Goal: Use online tool/utility: Utilize a website feature to perform a specific function

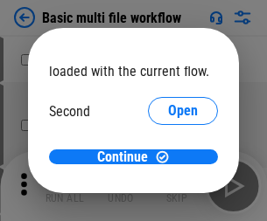
click at [168, 158] on span "Open" at bounding box center [183, 165] width 30 height 14
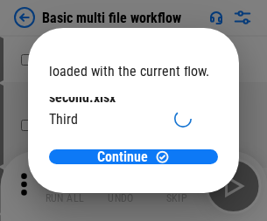
scroll to position [50, 0]
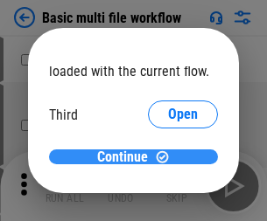
click at [127, 158] on span "Continue" at bounding box center [122, 158] width 51 height 14
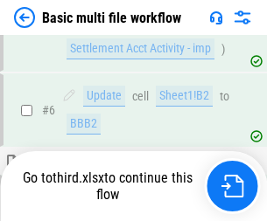
scroll to position [609, 0]
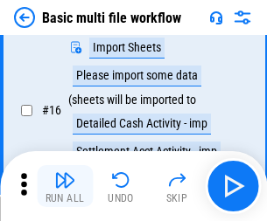
click at [65, 186] on img "button" at bounding box center [64, 180] width 21 height 21
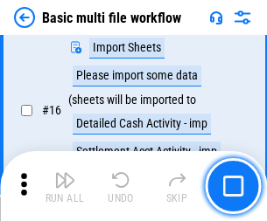
scroll to position [1165, 0]
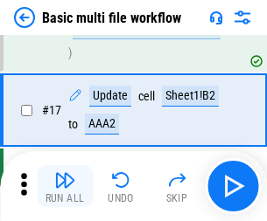
click at [65, 186] on img "button" at bounding box center [64, 180] width 21 height 21
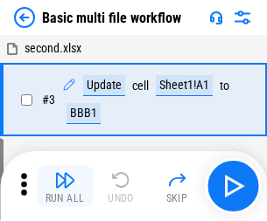
click at [65, 186] on img "button" at bounding box center [64, 180] width 21 height 21
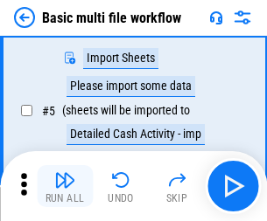
click at [65, 186] on img "button" at bounding box center [64, 180] width 21 height 21
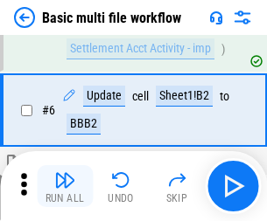
click at [65, 186] on img "button" at bounding box center [64, 180] width 21 height 21
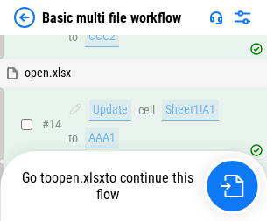
scroll to position [1042, 0]
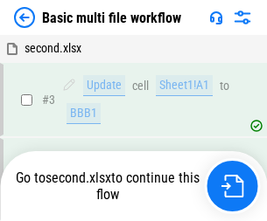
scroll to position [186, 0]
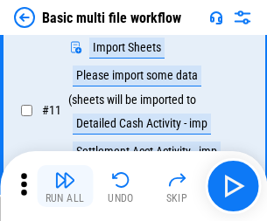
click at [65, 186] on img "button" at bounding box center [64, 180] width 21 height 21
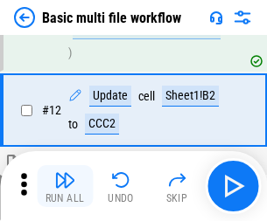
click at [65, 186] on img "button" at bounding box center [64, 180] width 21 height 21
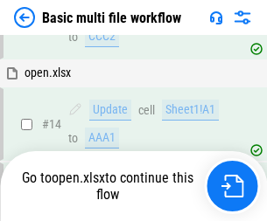
scroll to position [1042, 0]
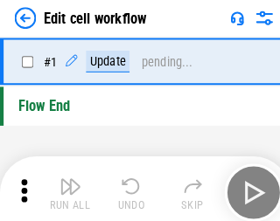
click at [65, 186] on img "button" at bounding box center [68, 180] width 21 height 21
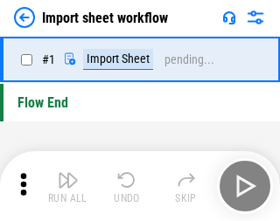
click at [65, 186] on img "button" at bounding box center [68, 180] width 21 height 21
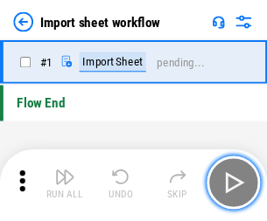
scroll to position [6, 0]
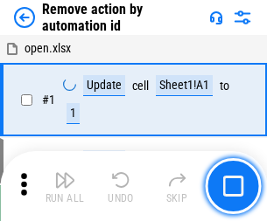
scroll to position [65, 0]
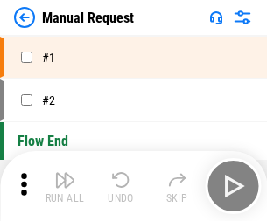
click at [65, 186] on img "button" at bounding box center [64, 180] width 21 height 21
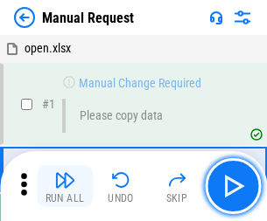
scroll to position [60, 0]
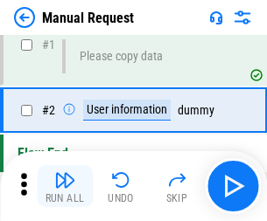
click at [65, 186] on img "button" at bounding box center [64, 180] width 21 height 21
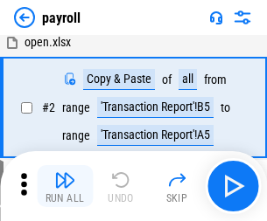
click at [65, 186] on img "button" at bounding box center [64, 180] width 21 height 21
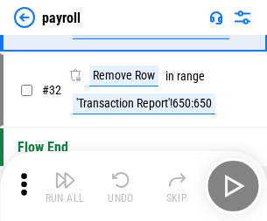
scroll to position [216, 0]
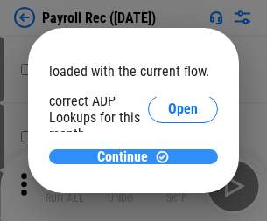
click at [127, 157] on span "Continue" at bounding box center [122, 158] width 51 height 14
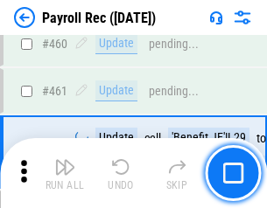
scroll to position [9330, 0]
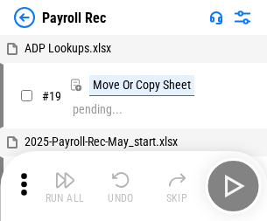
click at [65, 186] on img "button" at bounding box center [64, 180] width 21 height 21
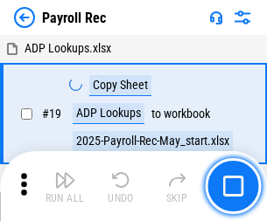
scroll to position [107, 0]
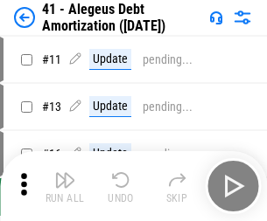
click at [65, 186] on img "button" at bounding box center [64, 180] width 21 height 21
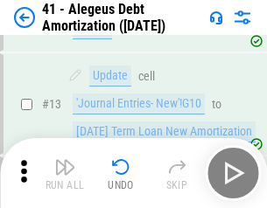
scroll to position [216, 0]
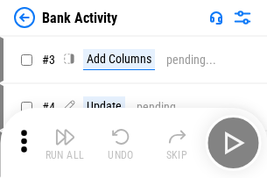
click at [65, 143] on img "button" at bounding box center [64, 136] width 21 height 21
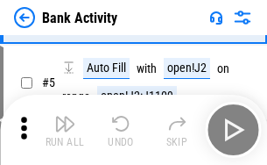
scroll to position [93, 0]
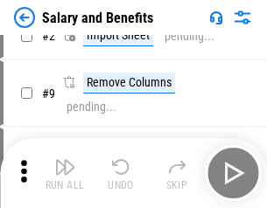
click at [65, 173] on img "button" at bounding box center [64, 167] width 21 height 21
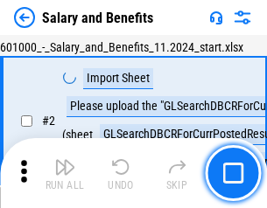
scroll to position [127, 0]
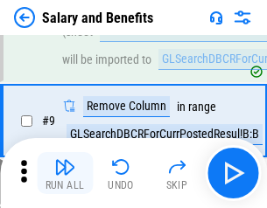
click at [65, 173] on img "button" at bounding box center [64, 167] width 21 height 21
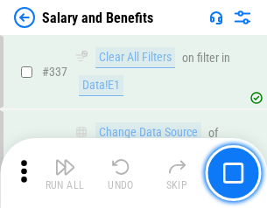
scroll to position [8197, 0]
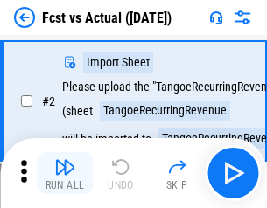
click at [65, 173] on img "button" at bounding box center [64, 167] width 21 height 21
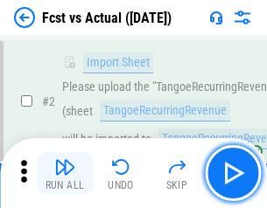
scroll to position [164, 0]
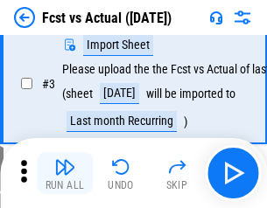
click at [65, 173] on img "button" at bounding box center [64, 167] width 21 height 21
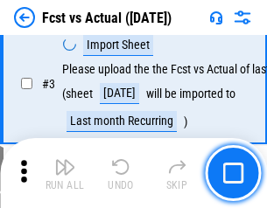
scroll to position [263, 0]
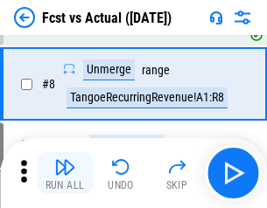
click at [65, 173] on img "button" at bounding box center [64, 167] width 21 height 21
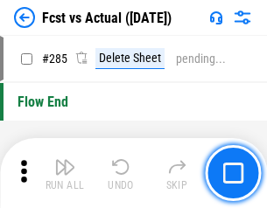
scroll to position [8286, 0]
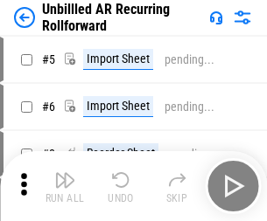
click at [65, 173] on img "button" at bounding box center [64, 180] width 21 height 21
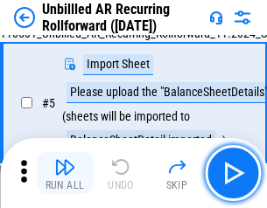
scroll to position [165, 0]
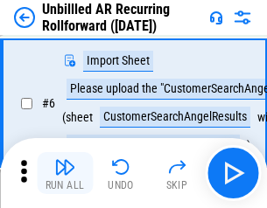
click at [65, 173] on img "button" at bounding box center [64, 167] width 21 height 21
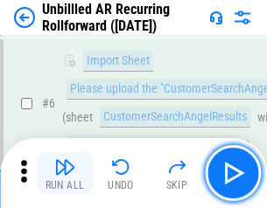
scroll to position [282, 0]
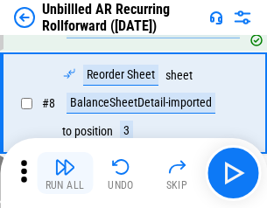
click at [65, 173] on img "button" at bounding box center [64, 167] width 21 height 21
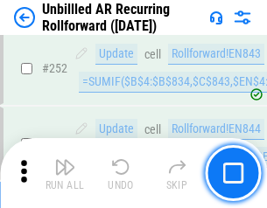
scroll to position [5947, 0]
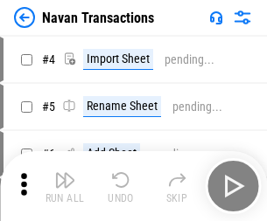
click at [65, 173] on img "button" at bounding box center [64, 180] width 21 height 21
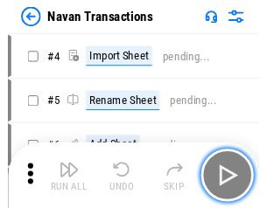
scroll to position [151, 0]
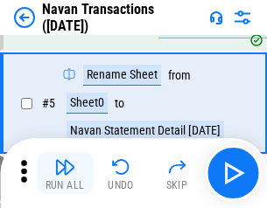
click at [65, 173] on img "button" at bounding box center [64, 167] width 21 height 21
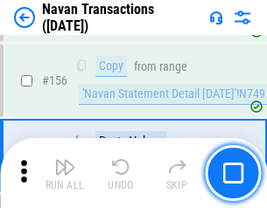
scroll to position [5676, 0]
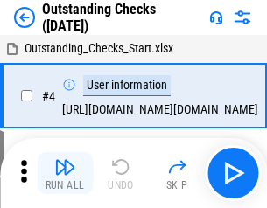
click at [65, 173] on img "button" at bounding box center [64, 167] width 21 height 21
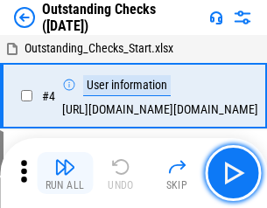
scroll to position [183, 0]
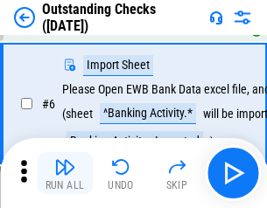
click at [65, 173] on img "button" at bounding box center [64, 167] width 21 height 21
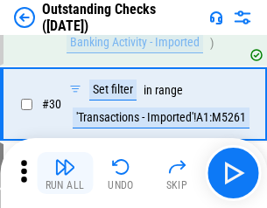
click at [65, 173] on img "button" at bounding box center [64, 167] width 21 height 21
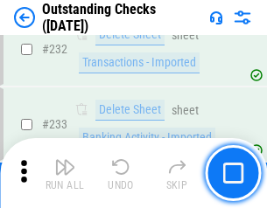
scroll to position [5316, 0]
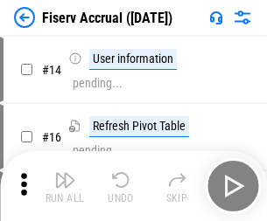
click at [65, 173] on img "button" at bounding box center [64, 180] width 21 height 21
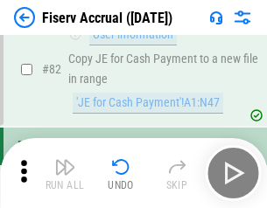
scroll to position [2301, 0]
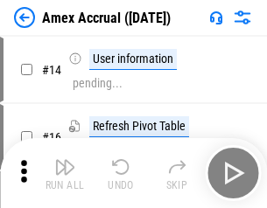
click at [65, 173] on img "button" at bounding box center [64, 167] width 21 height 21
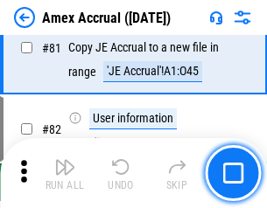
scroll to position [2273, 0]
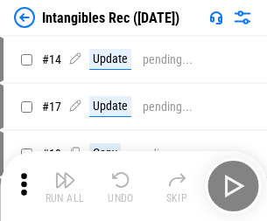
click at [65, 186] on img "button" at bounding box center [64, 180] width 21 height 21
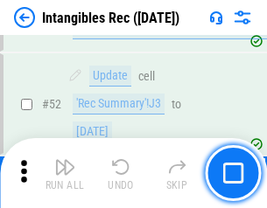
scroll to position [682, 0]
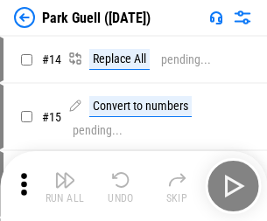
click at [65, 173] on img "button" at bounding box center [64, 180] width 21 height 21
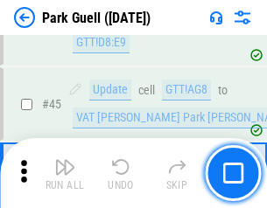
scroll to position [2189, 0]
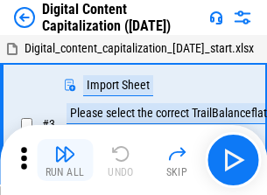
click at [65, 147] on img "button" at bounding box center [64, 154] width 21 height 21
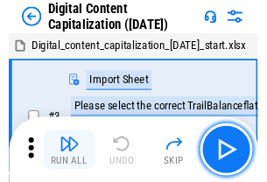
scroll to position [164, 0]
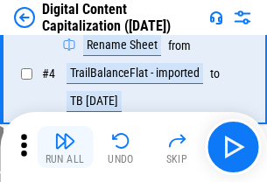
click at [65, 147] on img "button" at bounding box center [64, 140] width 21 height 21
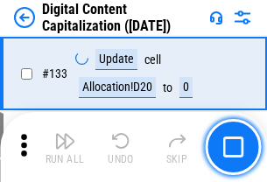
scroll to position [1857, 0]
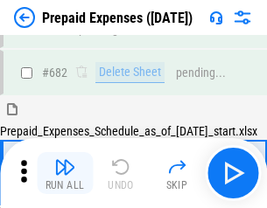
click at [65, 173] on img "button" at bounding box center [64, 167] width 21 height 21
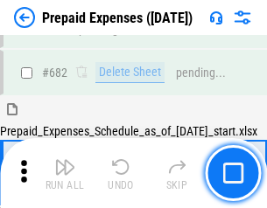
scroll to position [4814, 0]
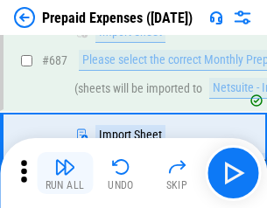
click at [65, 173] on img "button" at bounding box center [64, 167] width 21 height 21
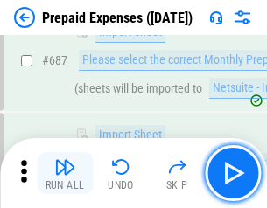
scroll to position [4903, 0]
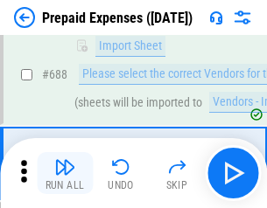
click at [65, 173] on img "button" at bounding box center [64, 167] width 21 height 21
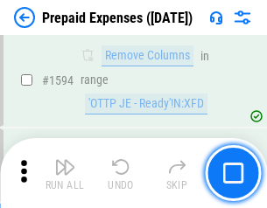
scroll to position [17046, 0]
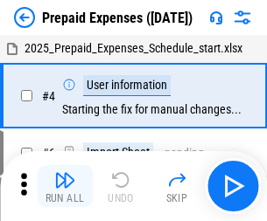
click at [65, 186] on img "button" at bounding box center [64, 180] width 21 height 21
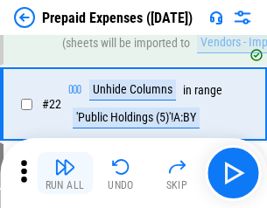
click at [65, 173] on img "button" at bounding box center [64, 167] width 21 height 21
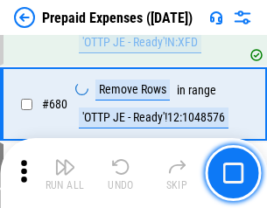
scroll to position [6096, 0]
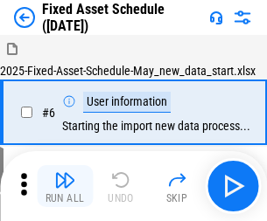
click at [65, 186] on img "button" at bounding box center [64, 180] width 21 height 21
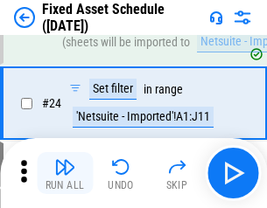
click at [65, 173] on img "button" at bounding box center [64, 167] width 21 height 21
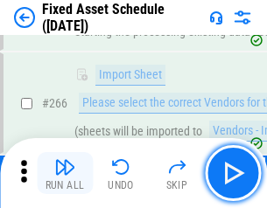
scroll to position [5669, 0]
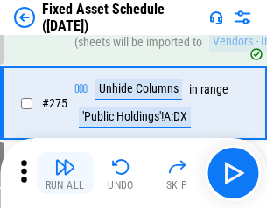
click at [65, 173] on img "button" at bounding box center [64, 167] width 21 height 21
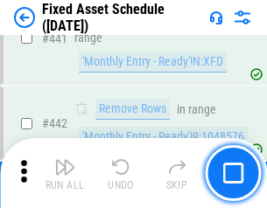
scroll to position [7826, 0]
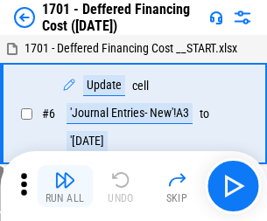
click at [65, 186] on img "button" at bounding box center [64, 180] width 21 height 21
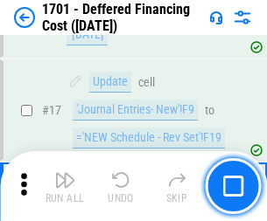
scroll to position [210, 0]
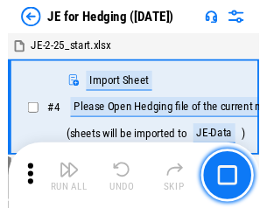
scroll to position [99, 0]
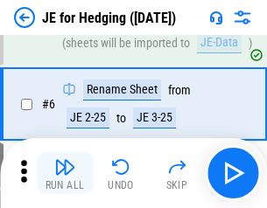
click at [65, 173] on img "button" at bounding box center [64, 167] width 21 height 21
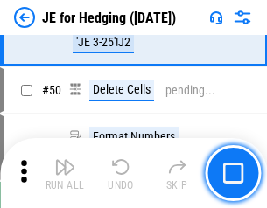
scroll to position [1134, 0]
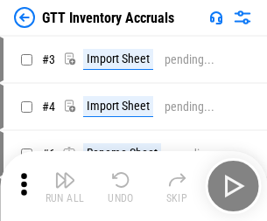
click at [65, 173] on img "button" at bounding box center [64, 180] width 21 height 21
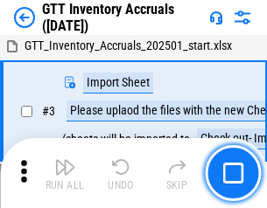
scroll to position [113, 0]
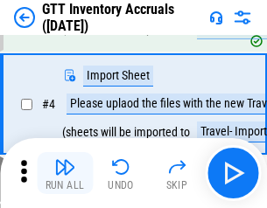
click at [65, 173] on img "button" at bounding box center [64, 167] width 21 height 21
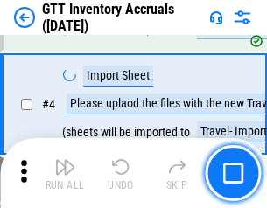
scroll to position [202, 0]
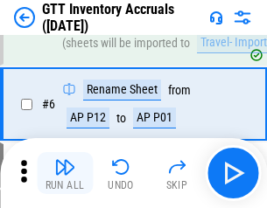
click at [65, 173] on img "button" at bounding box center [64, 167] width 21 height 21
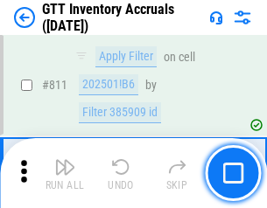
scroll to position [13289, 0]
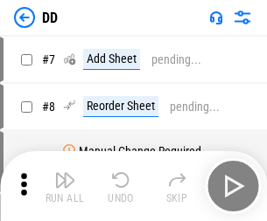
click at [65, 186] on img "button" at bounding box center [64, 180] width 21 height 21
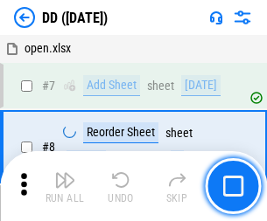
scroll to position [169, 0]
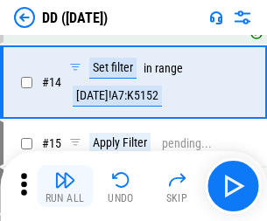
click at [65, 186] on img "button" at bounding box center [64, 180] width 21 height 21
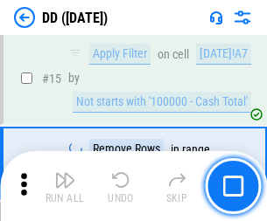
scroll to position [450, 0]
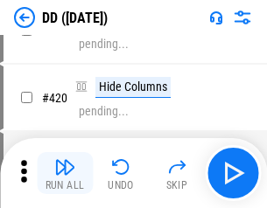
click at [65, 173] on img "button" at bounding box center [64, 167] width 21 height 21
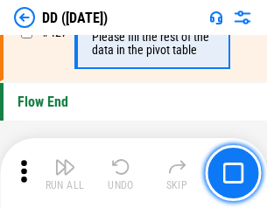
scroll to position [8380, 0]
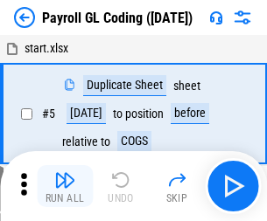
click at [65, 186] on img "button" at bounding box center [64, 180] width 21 height 21
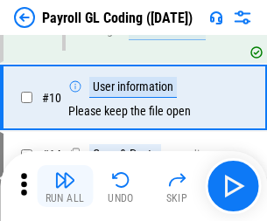
click at [65, 186] on img "button" at bounding box center [64, 180] width 21 height 21
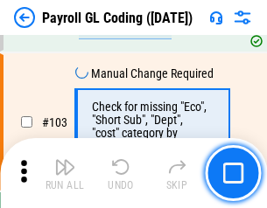
scroll to position [4107, 0]
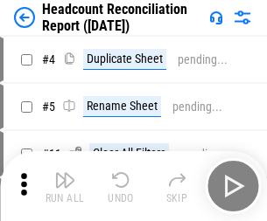
click at [65, 186] on img "button" at bounding box center [64, 180] width 21 height 21
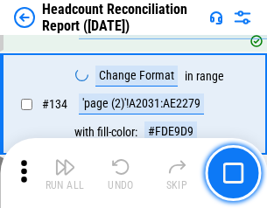
scroll to position [2105, 0]
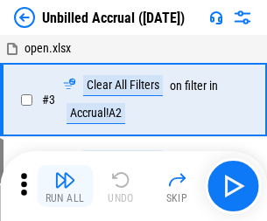
click at [65, 186] on img "button" at bounding box center [64, 180] width 21 height 21
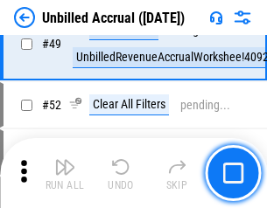
scroll to position [1588, 0]
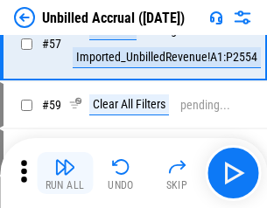
click at [65, 173] on img "button" at bounding box center [64, 167] width 21 height 21
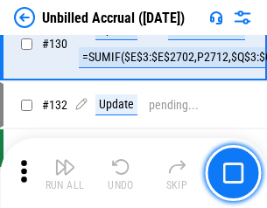
scroll to position [5215, 0]
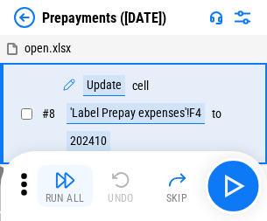
click at [65, 186] on img "button" at bounding box center [64, 180] width 21 height 21
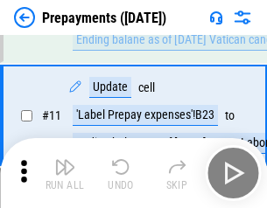
scroll to position [109, 0]
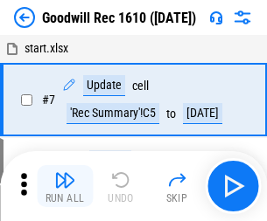
click at [65, 186] on img "button" at bounding box center [64, 180] width 21 height 21
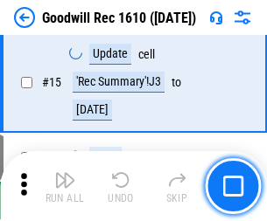
scroll to position [299, 0]
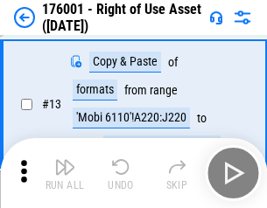
scroll to position [113, 0]
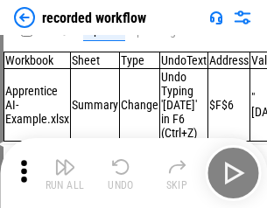
click at [65, 173] on img "button" at bounding box center [64, 167] width 21 height 21
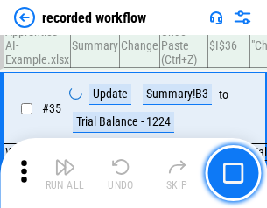
scroll to position [5472, 0]
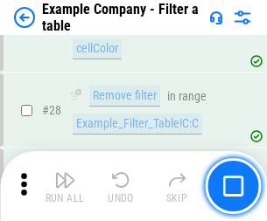
scroll to position [1602, 0]
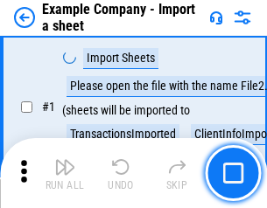
scroll to position [147, 0]
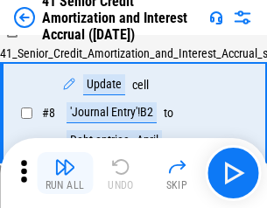
click at [65, 173] on img "button" at bounding box center [64, 167] width 21 height 21
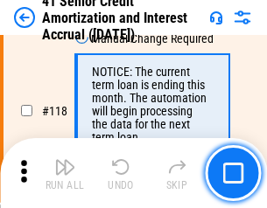
scroll to position [1652, 0]
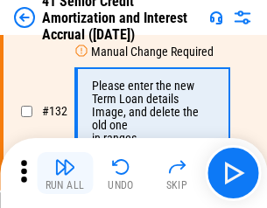
click at [65, 173] on img "button" at bounding box center [64, 167] width 21 height 21
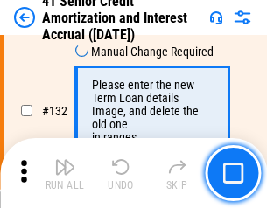
scroll to position [1830, 0]
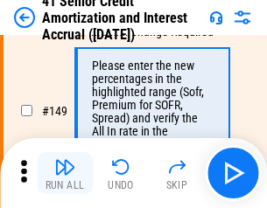
click at [65, 173] on img "button" at bounding box center [64, 167] width 21 height 21
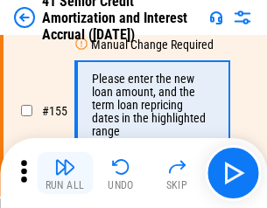
click at [65, 173] on img "button" at bounding box center [64, 167] width 21 height 21
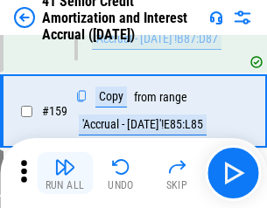
click at [65, 173] on img "button" at bounding box center [64, 167] width 21 height 21
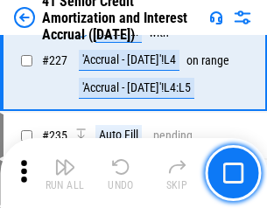
scroll to position [3921, 0]
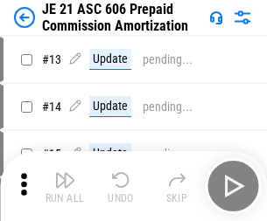
click at [65, 173] on img "button" at bounding box center [64, 180] width 21 height 21
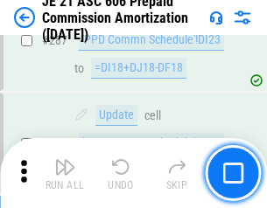
scroll to position [3222, 0]
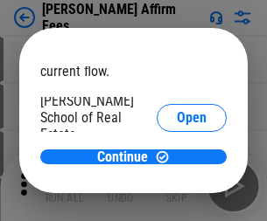
click at [177, 203] on span "Open" at bounding box center [192, 210] width 30 height 14
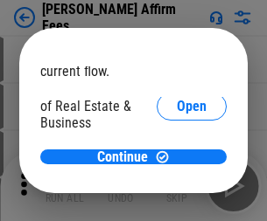
click at [177, 183] on span "Open" at bounding box center [192, 190] width 30 height 14
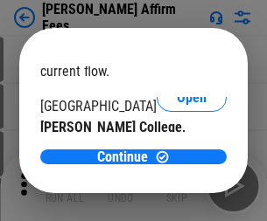
click at [177, 164] on span "Open" at bounding box center [192, 171] width 30 height 14
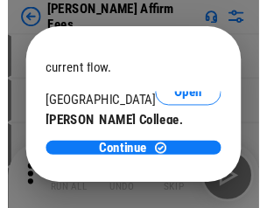
scroll to position [275, 0]
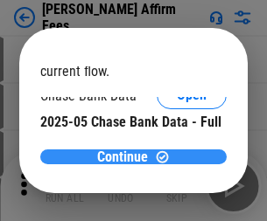
click at [127, 157] on span "Continue" at bounding box center [122, 158] width 51 height 14
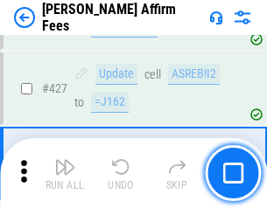
scroll to position [4027, 0]
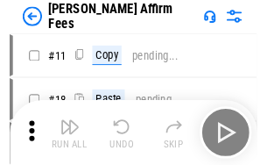
scroll to position [18, 0]
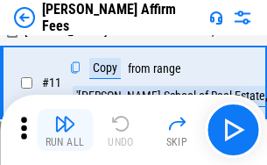
click at [65, 130] on img "button" at bounding box center [64, 123] width 21 height 21
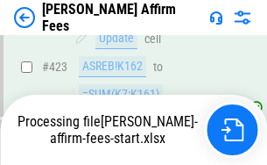
scroll to position [4693, 0]
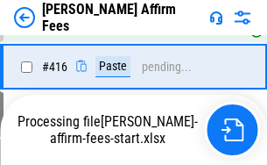
scroll to position [3809, 0]
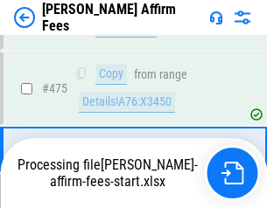
scroll to position [4570, 0]
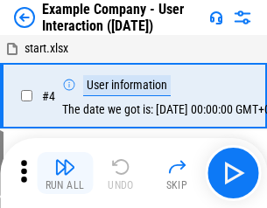
click at [65, 173] on img "button" at bounding box center [64, 167] width 21 height 21
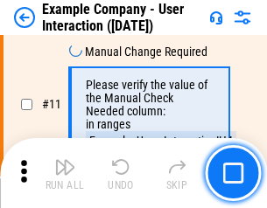
scroll to position [379, 0]
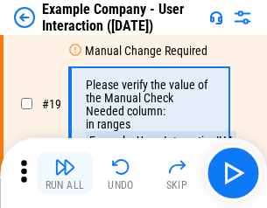
click at [65, 173] on img "button" at bounding box center [64, 167] width 21 height 21
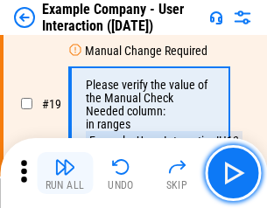
click at [65, 173] on img "button" at bounding box center [64, 167] width 21 height 21
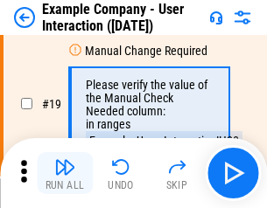
click at [65, 173] on img "button" at bounding box center [64, 167] width 21 height 21
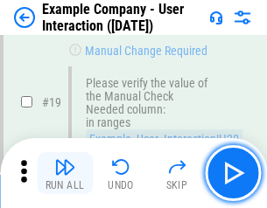
scroll to position [483, 0]
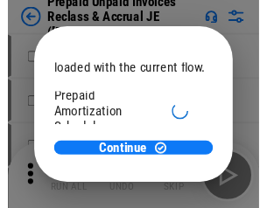
scroll to position [104, 0]
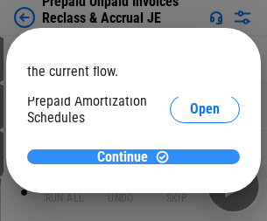
click at [127, 157] on span "Continue" at bounding box center [122, 158] width 51 height 14
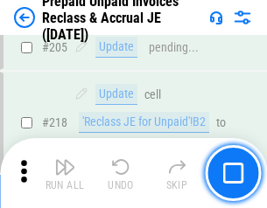
scroll to position [2269, 0]
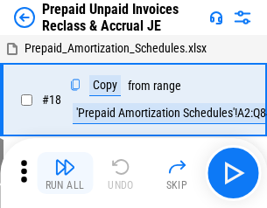
click at [65, 173] on img "button" at bounding box center [64, 167] width 21 height 21
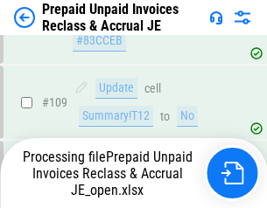
scroll to position [2180, 0]
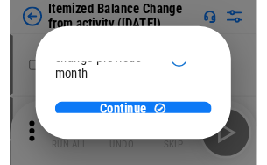
scroll to position [128, 0]
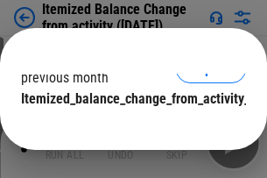
click at [127, 127] on span "Continue" at bounding box center [122, 134] width 51 height 14
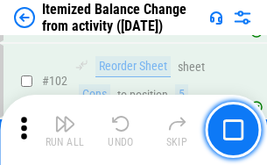
scroll to position [2928, 0]
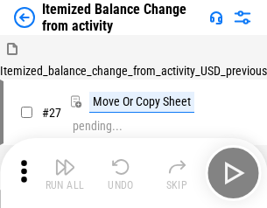
scroll to position [27, 0]
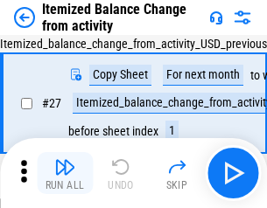
click at [65, 173] on img "button" at bounding box center [64, 167] width 21 height 21
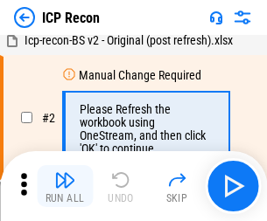
click at [65, 186] on img "button" at bounding box center [64, 180] width 21 height 21
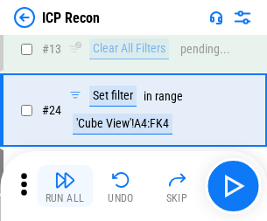
click at [65, 186] on img "button" at bounding box center [64, 180] width 21 height 21
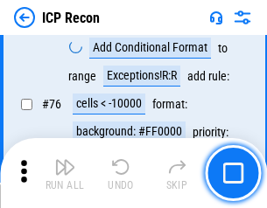
scroll to position [1573, 0]
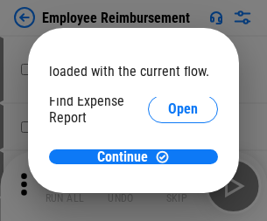
click at [168, 203] on span "Open" at bounding box center [183, 210] width 30 height 14
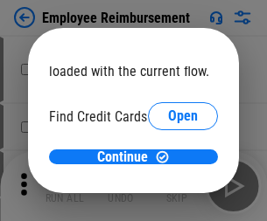
scroll to position [102, 0]
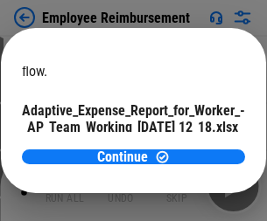
click at [195, 147] on span "Open" at bounding box center [210, 154] width 30 height 14
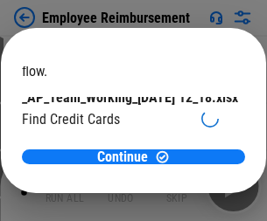
scroll to position [182, 0]
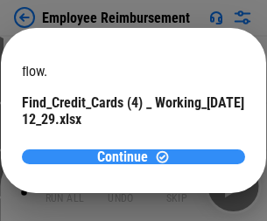
click at [127, 157] on span "Continue" at bounding box center [122, 158] width 51 height 14
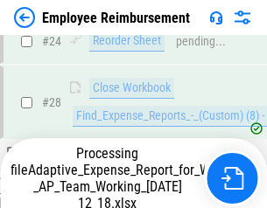
scroll to position [819, 0]
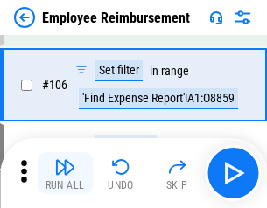
click at [65, 173] on img "button" at bounding box center [64, 167] width 21 height 21
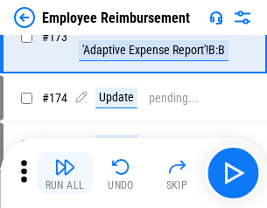
click at [65, 173] on img "button" at bounding box center [64, 167] width 21 height 21
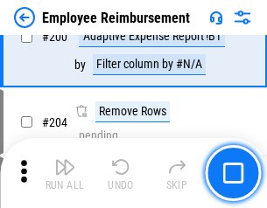
scroll to position [4430, 0]
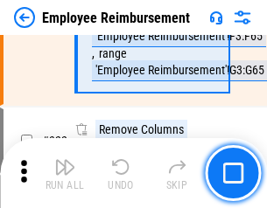
click at [65, 173] on img "button" at bounding box center [64, 167] width 21 height 21
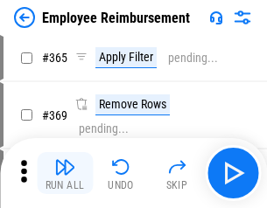
click at [65, 173] on img "button" at bounding box center [64, 167] width 21 height 21
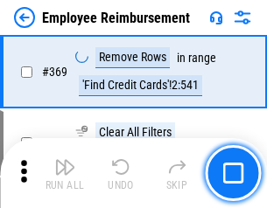
scroll to position [9026, 0]
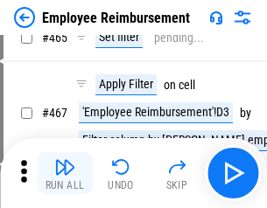
click at [65, 173] on img "button" at bounding box center [64, 167] width 21 height 21
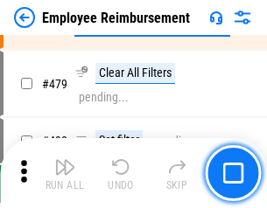
click at [65, 173] on img "button" at bounding box center [64, 167] width 21 height 21
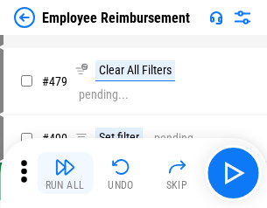
click at [65, 173] on img "button" at bounding box center [64, 167] width 21 height 21
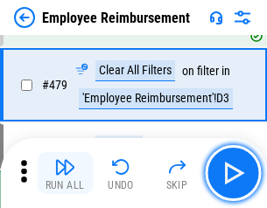
scroll to position [10812, 0]
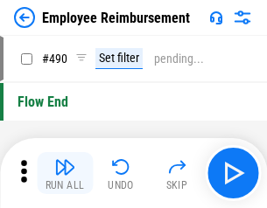
click at [65, 173] on img "button" at bounding box center [64, 167] width 21 height 21
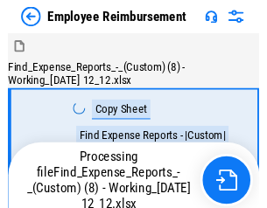
scroll to position [60, 0]
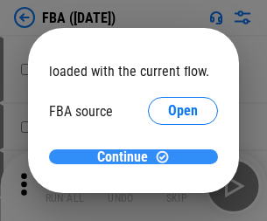
click at [127, 158] on span "Continue" at bounding box center [122, 158] width 51 height 14
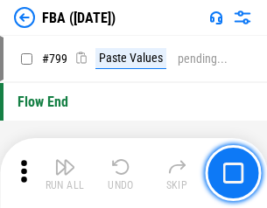
scroll to position [15673, 0]
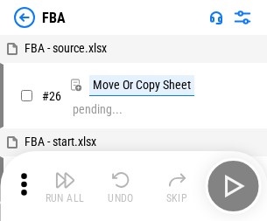
click at [65, 186] on img "button" at bounding box center [64, 180] width 21 height 21
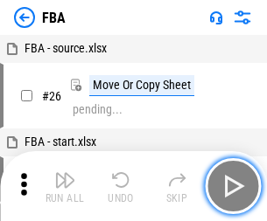
scroll to position [18, 0]
